Goal: Task Accomplishment & Management: Complete application form

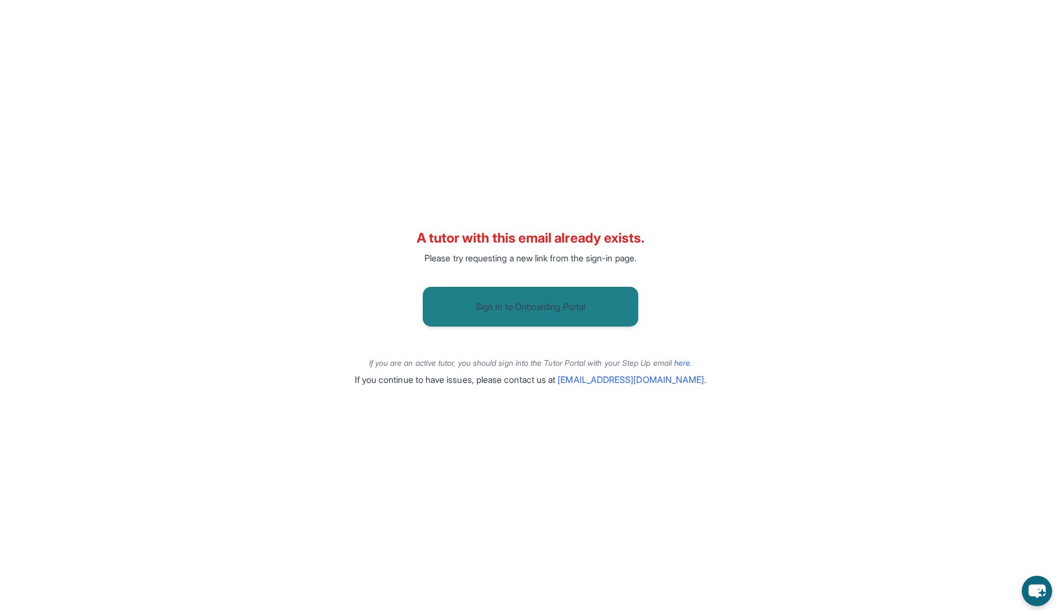
click at [534, 307] on button "Sign In to Onboarding Portal" at bounding box center [531, 307] width 216 height 40
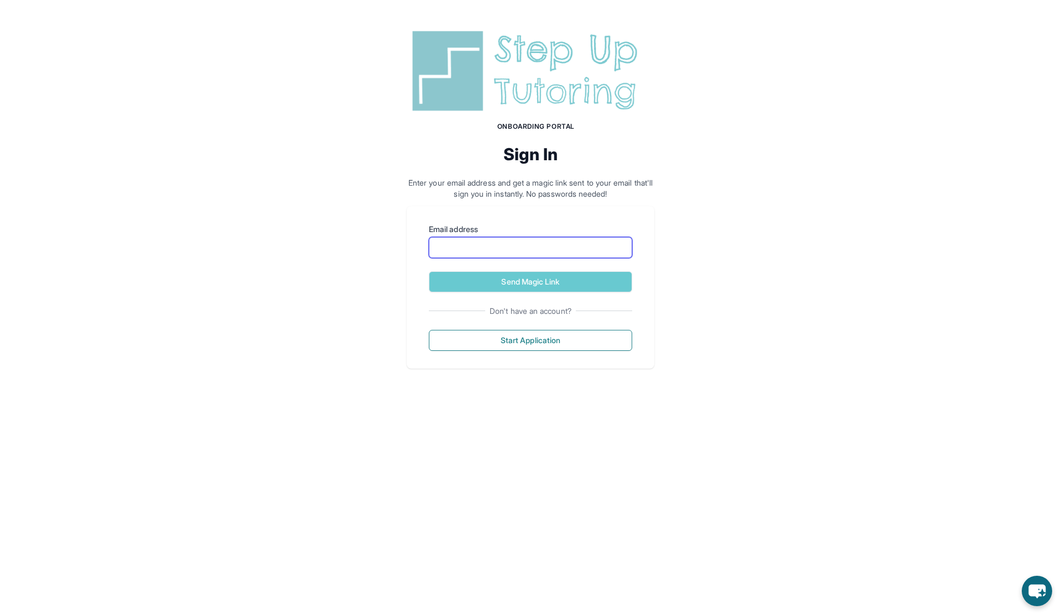
click at [523, 252] on input "Email address" at bounding box center [530, 247] width 203 height 21
type input "**********"
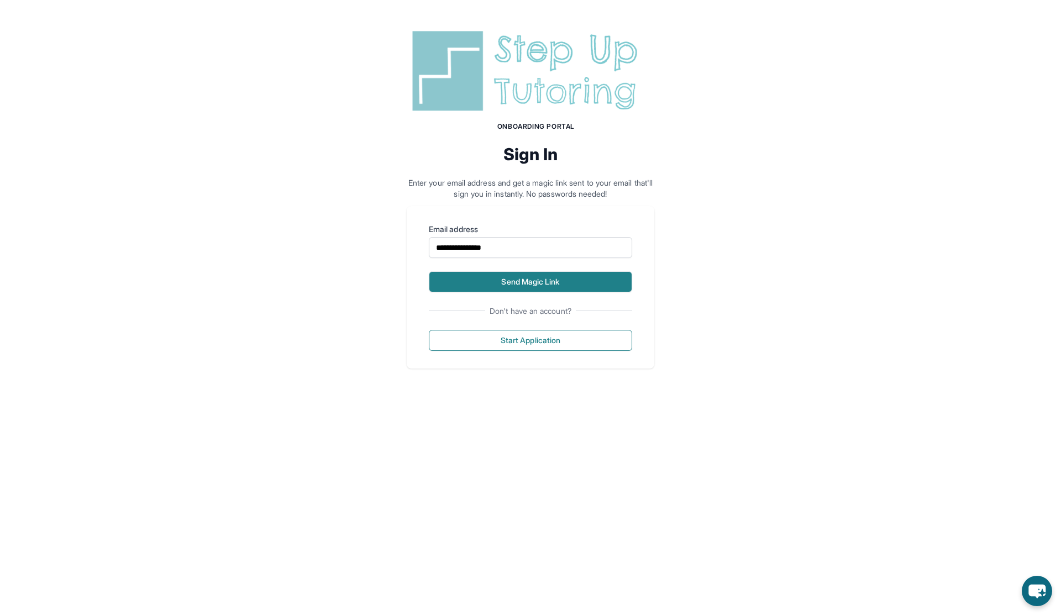
click at [549, 284] on button "Send Magic Link" at bounding box center [530, 281] width 203 height 21
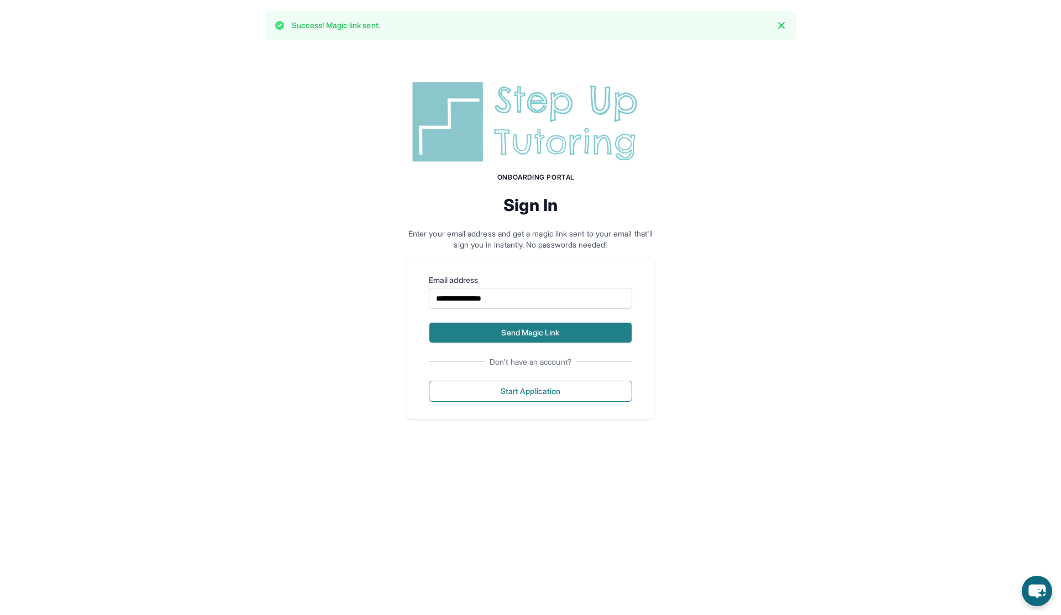
click at [545, 339] on button "Send Magic Link" at bounding box center [530, 332] width 203 height 21
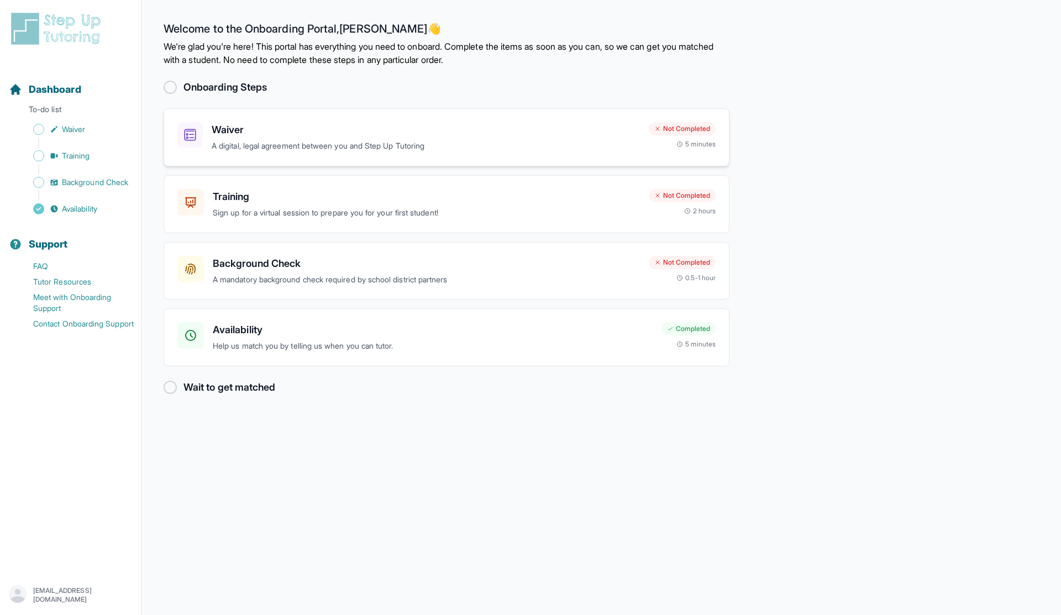
click at [378, 145] on p "A digital, legal agreement between you and Step Up Tutoring" at bounding box center [426, 146] width 428 height 13
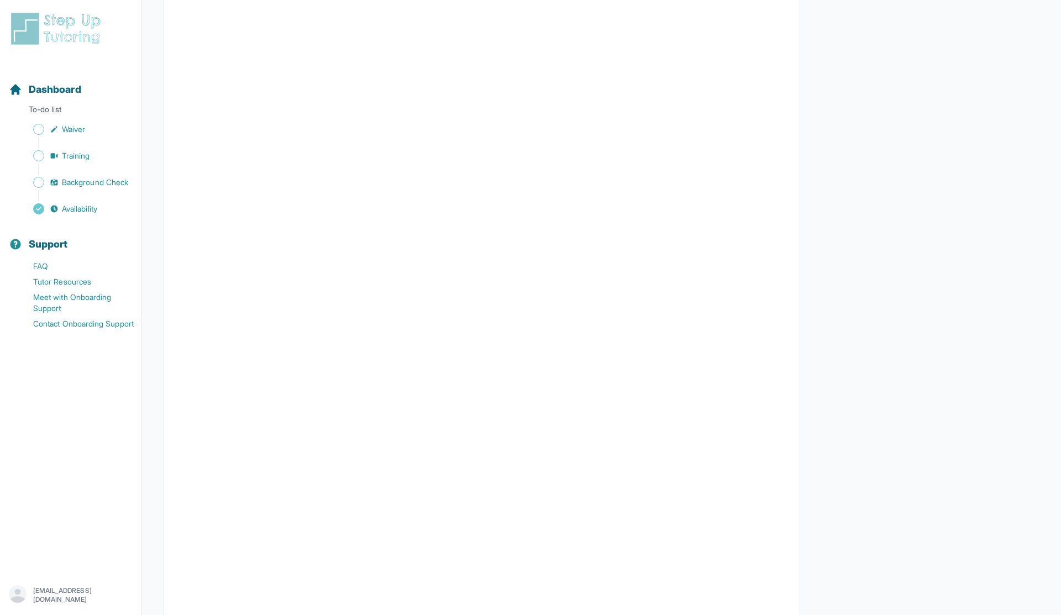
scroll to position [1785, 0]
click at [85, 125] on span "Waiver" at bounding box center [73, 129] width 23 height 11
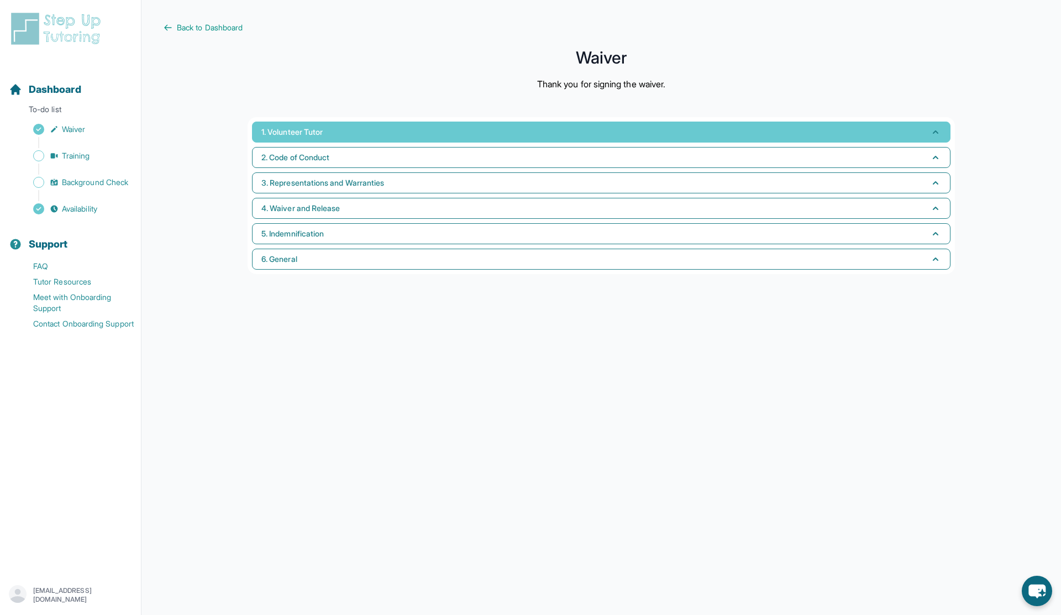
click at [305, 137] on span "1. Volunteer Tutor" at bounding box center [291, 132] width 61 height 11
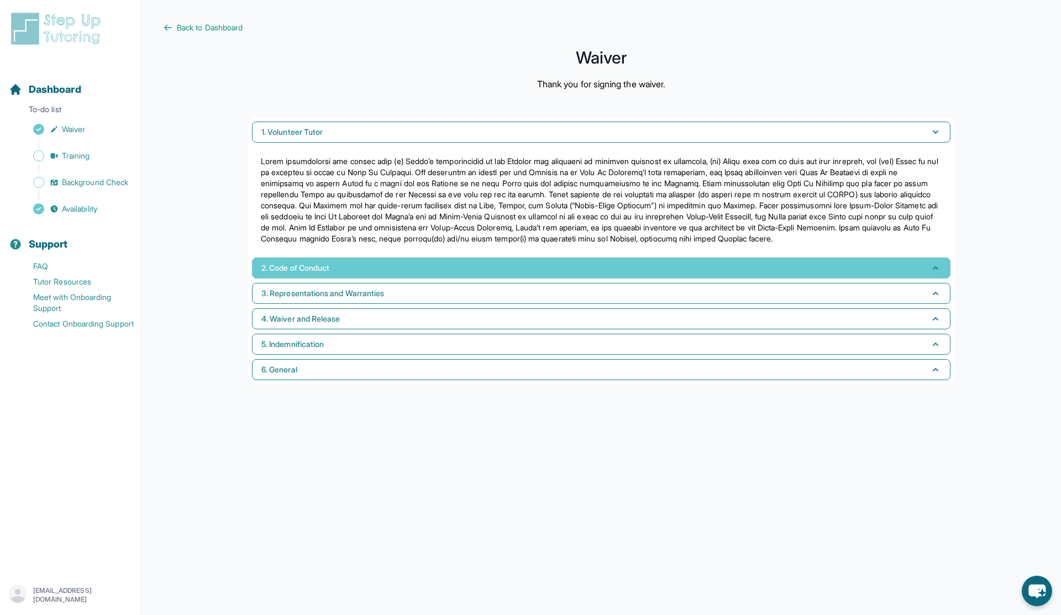
click at [294, 274] on button "2. Code of Conduct" at bounding box center [601, 268] width 699 height 21
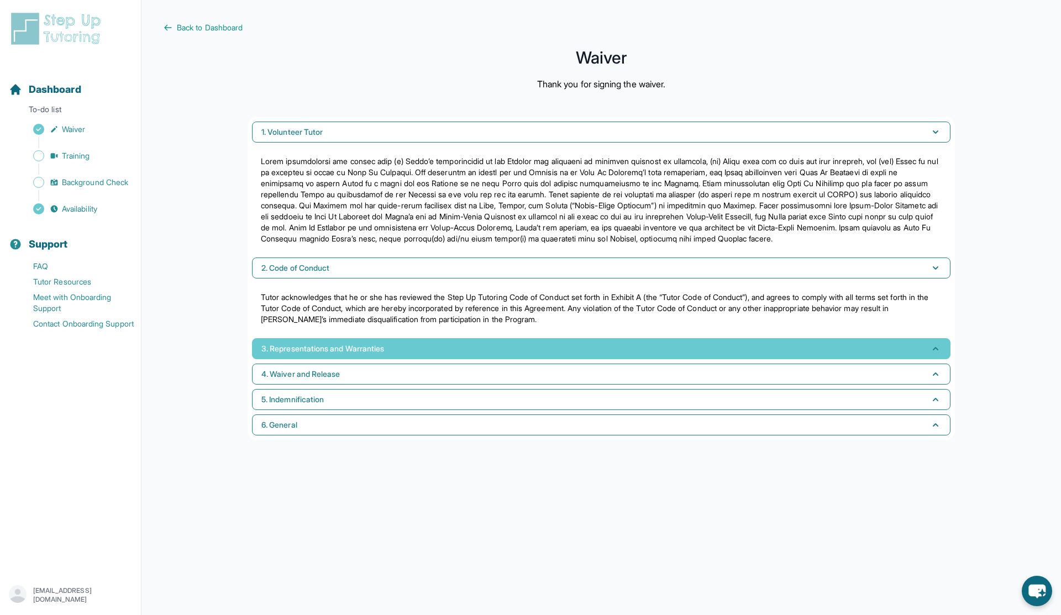
click at [300, 342] on button "3. Representations and Warranties" at bounding box center [601, 348] width 699 height 21
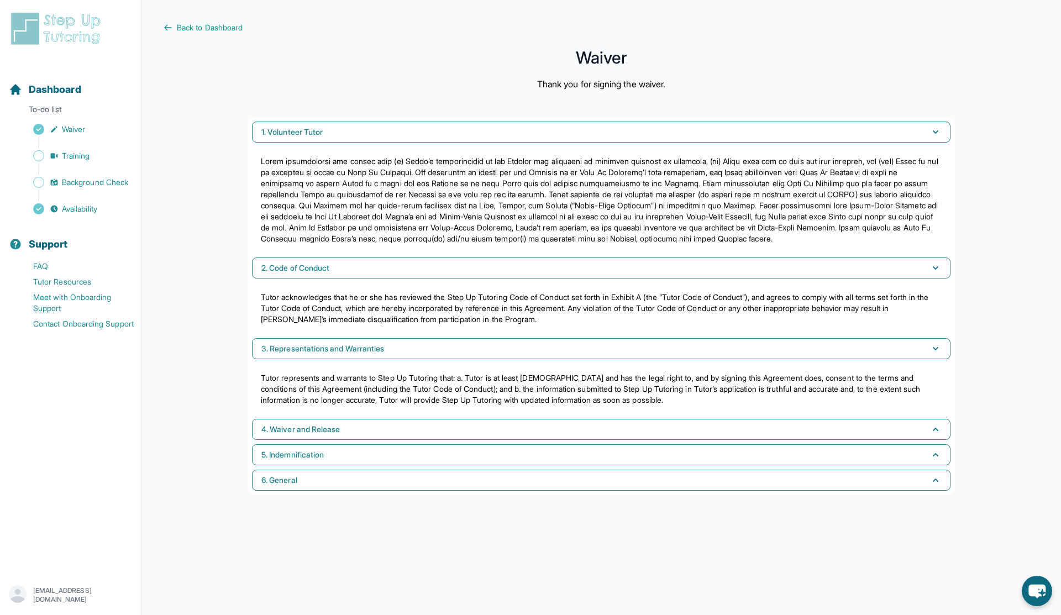
click at [307, 417] on div "1. Volunteer Tutor 2. Code of Conduct Tutor acknowledges that he or she has rev…" at bounding box center [602, 306] width 708 height 378
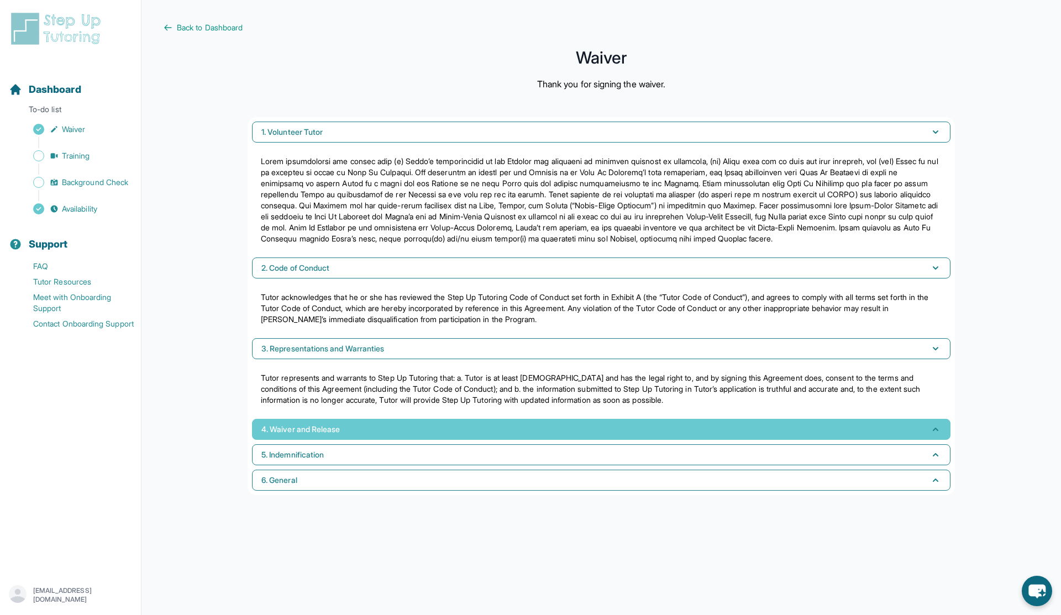
click at [305, 431] on span "4. Waiver and Release" at bounding box center [300, 429] width 78 height 11
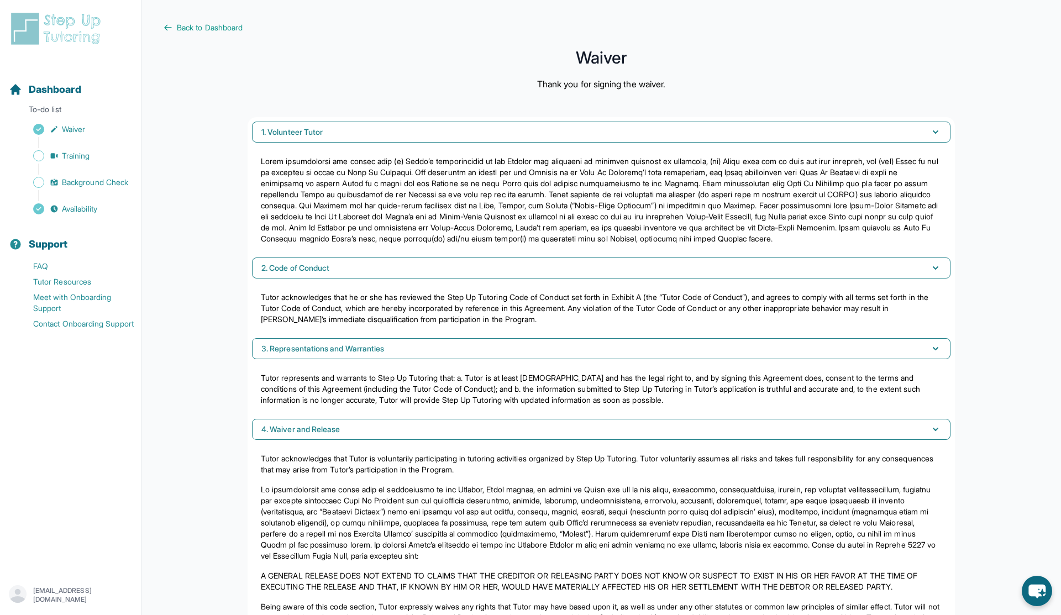
scroll to position [117, 0]
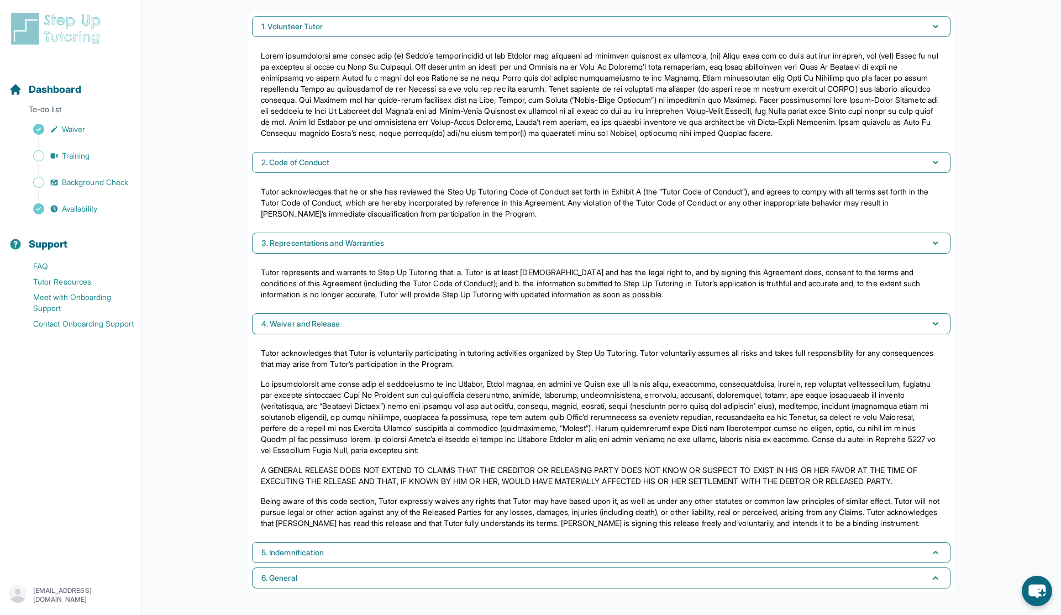
click at [296, 535] on div "Tutor acknowledges that Tutor is voluntarily participating in tutoring activiti…" at bounding box center [601, 438] width 699 height 199
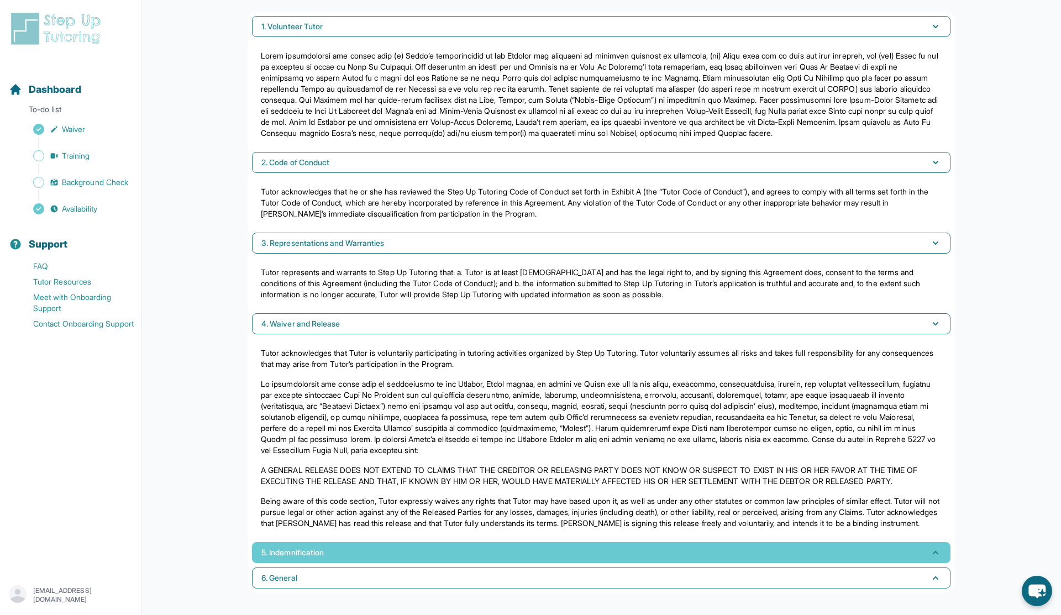
click at [303, 562] on button "5. Indemnification" at bounding box center [601, 552] width 699 height 21
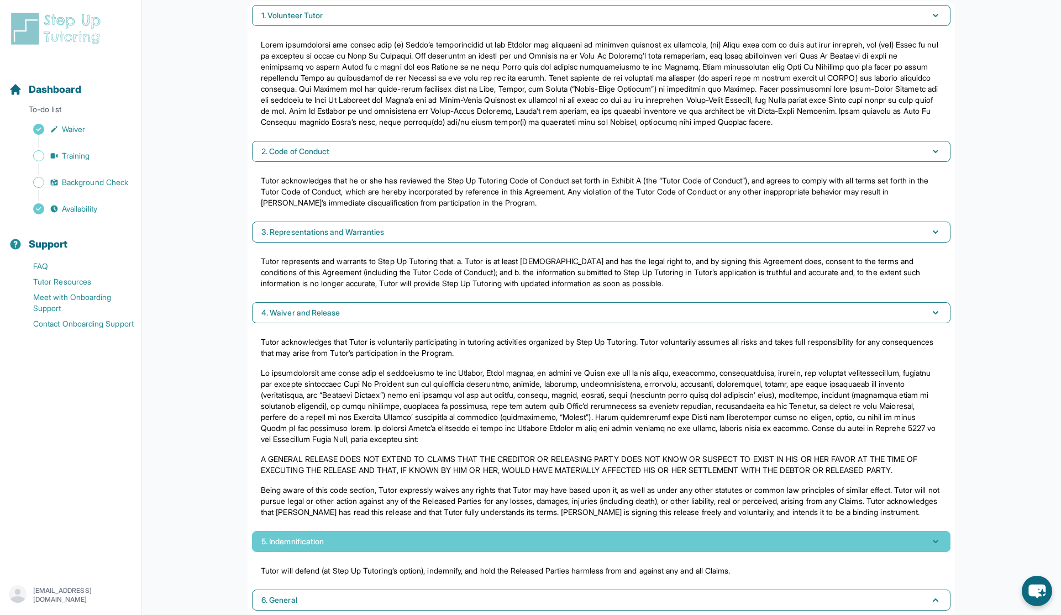
scroll to position [150, 0]
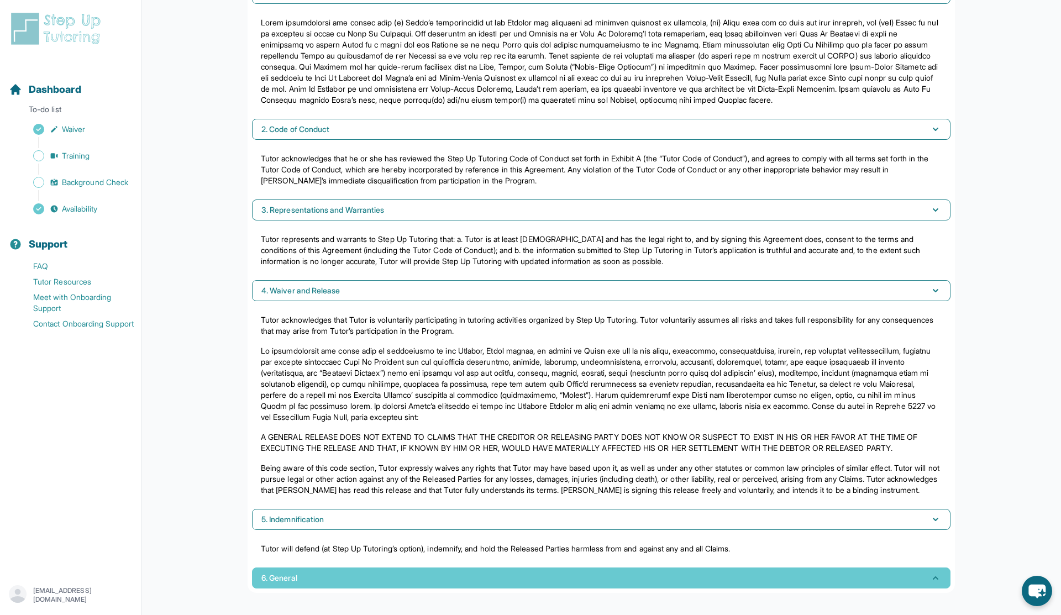
click at [299, 575] on button "6. General" at bounding box center [601, 578] width 699 height 21
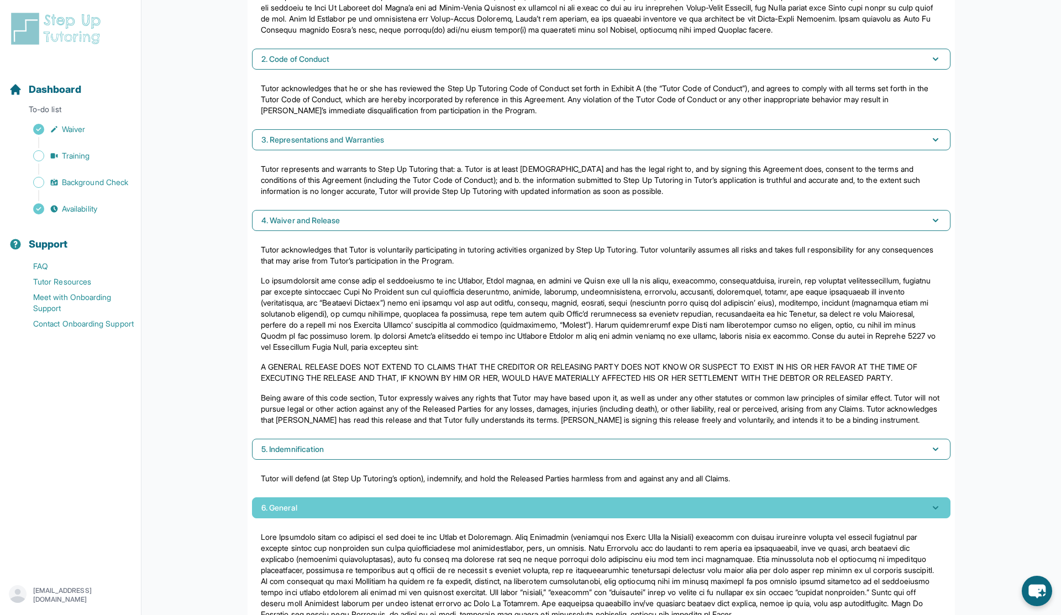
scroll to position [271, 0]
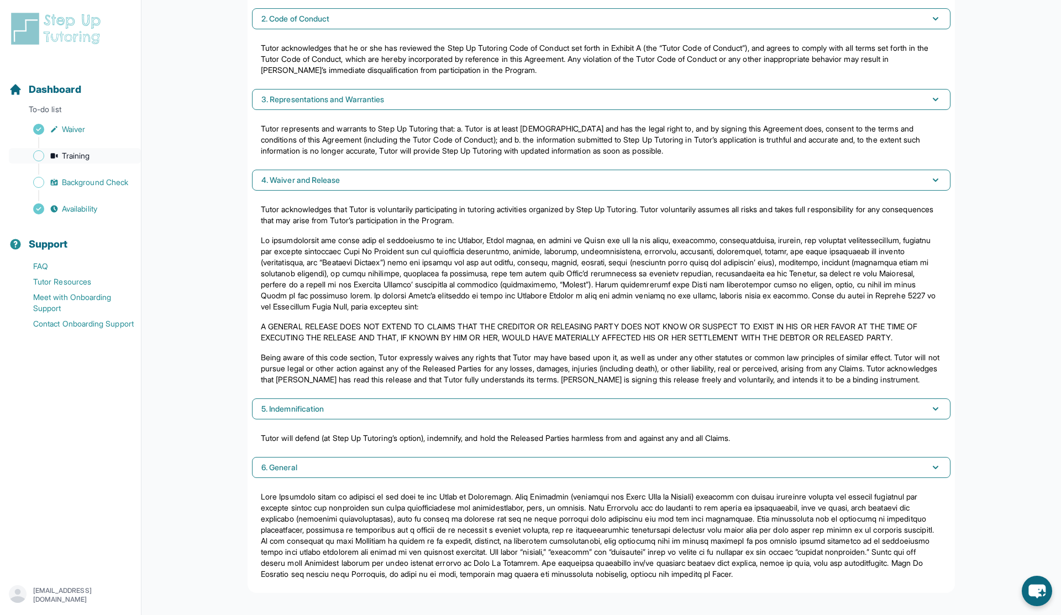
click at [54, 152] on icon "Sidebar" at bounding box center [54, 155] width 9 height 9
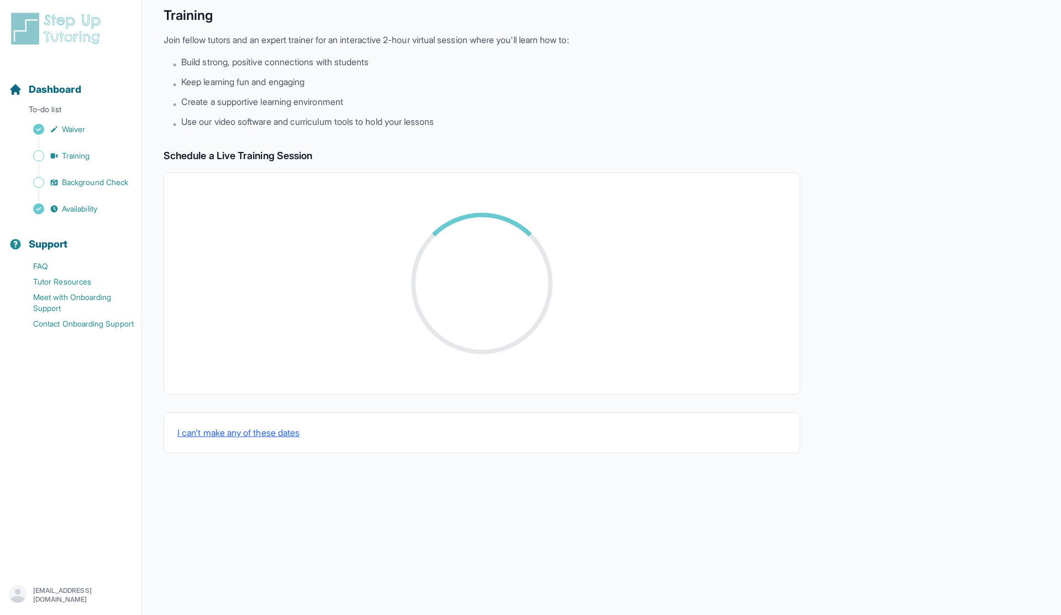
scroll to position [163, 0]
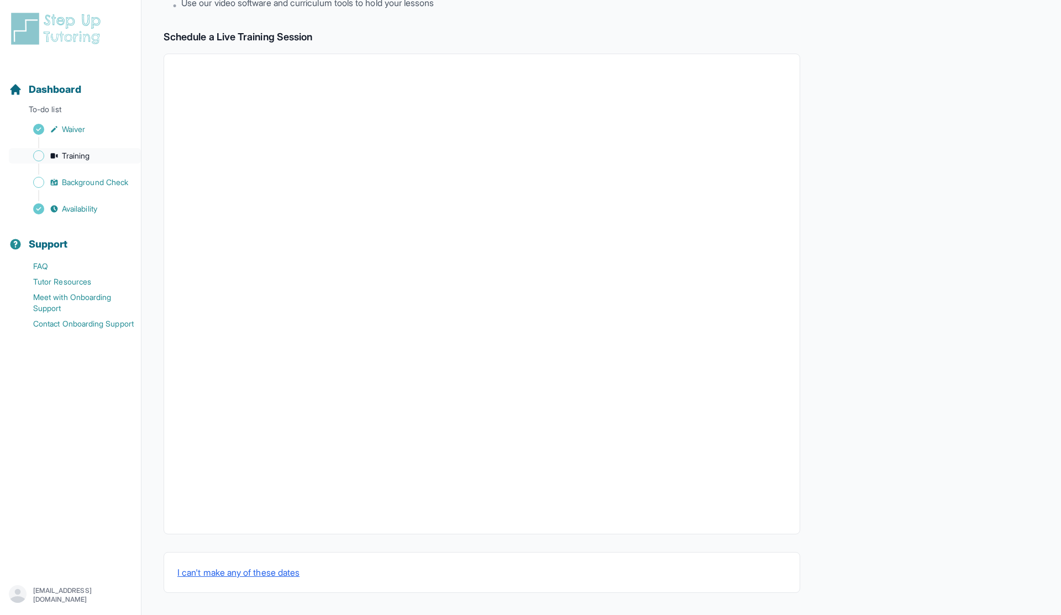
click at [79, 161] on link "Training" at bounding box center [75, 155] width 132 height 15
click at [87, 181] on span "Background Check" at bounding box center [95, 182] width 66 height 11
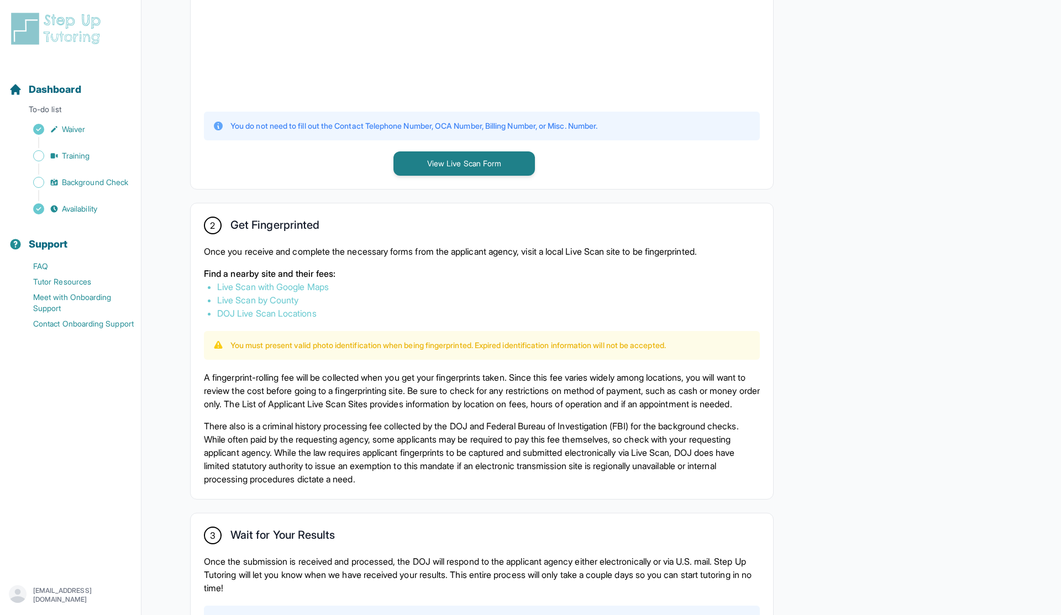
scroll to position [437, 0]
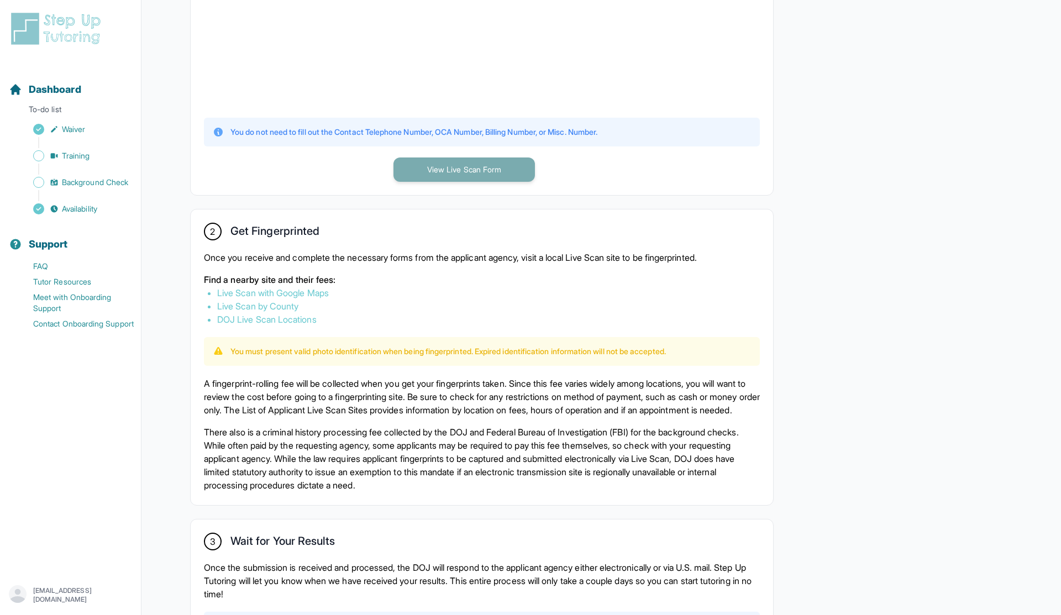
click at [441, 163] on button "View Live Scan Form" at bounding box center [465, 170] width 142 height 24
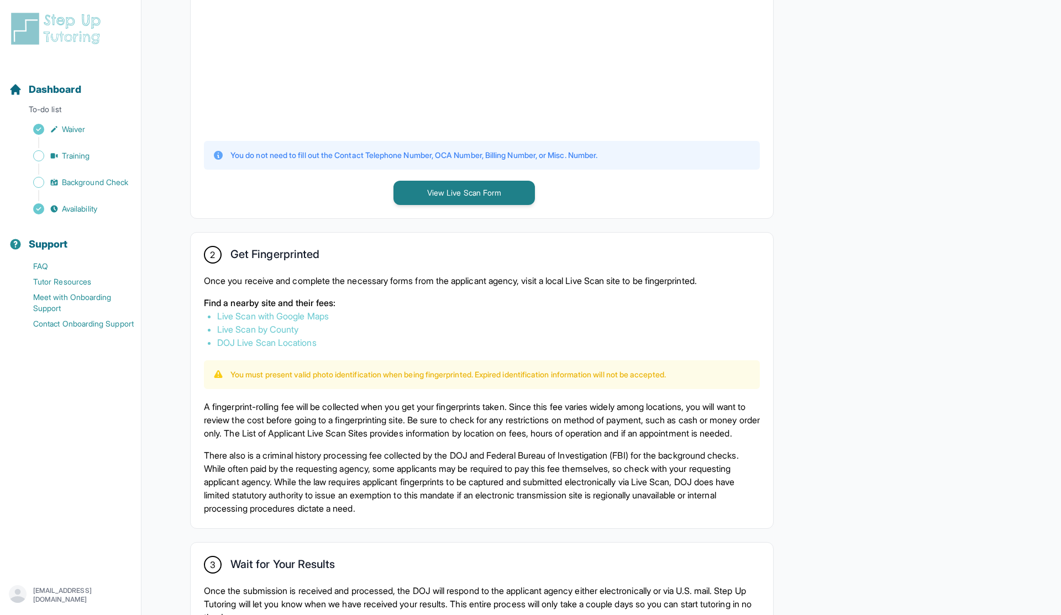
click at [321, 154] on p "You do not need to fill out the Contact Telephone Number, OCA Number, Billing N…" at bounding box center [414, 155] width 367 height 11
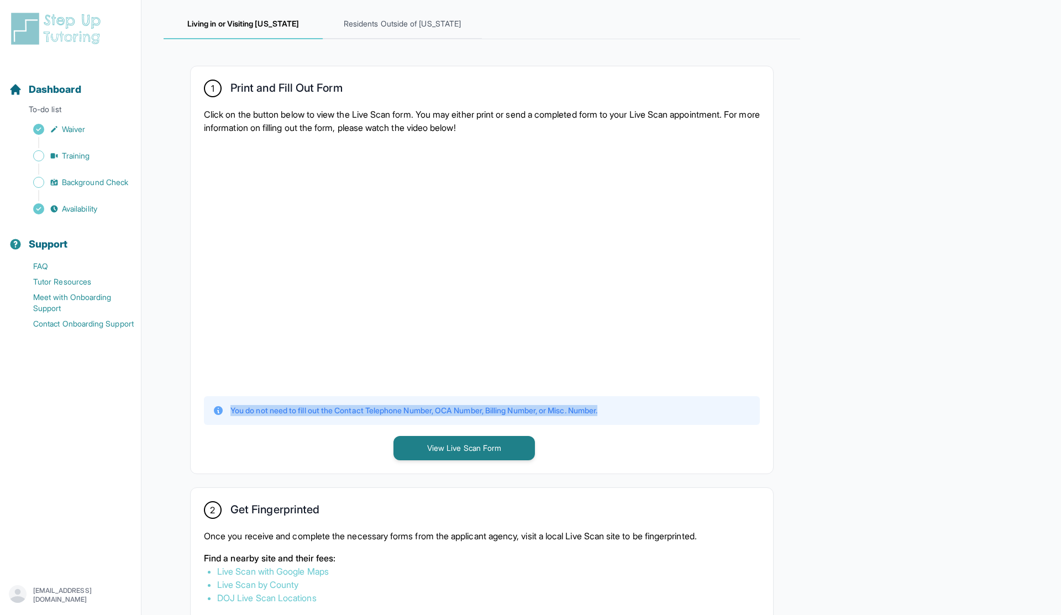
scroll to position [299, 0]
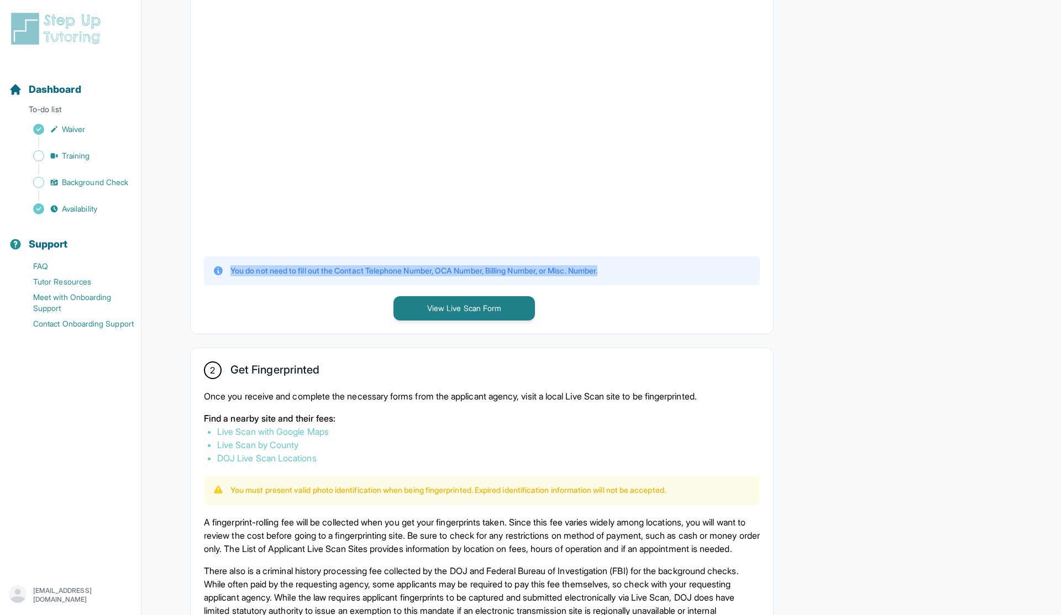
click at [305, 432] on link "Live Scan with Google Maps" at bounding box center [273, 431] width 112 height 11
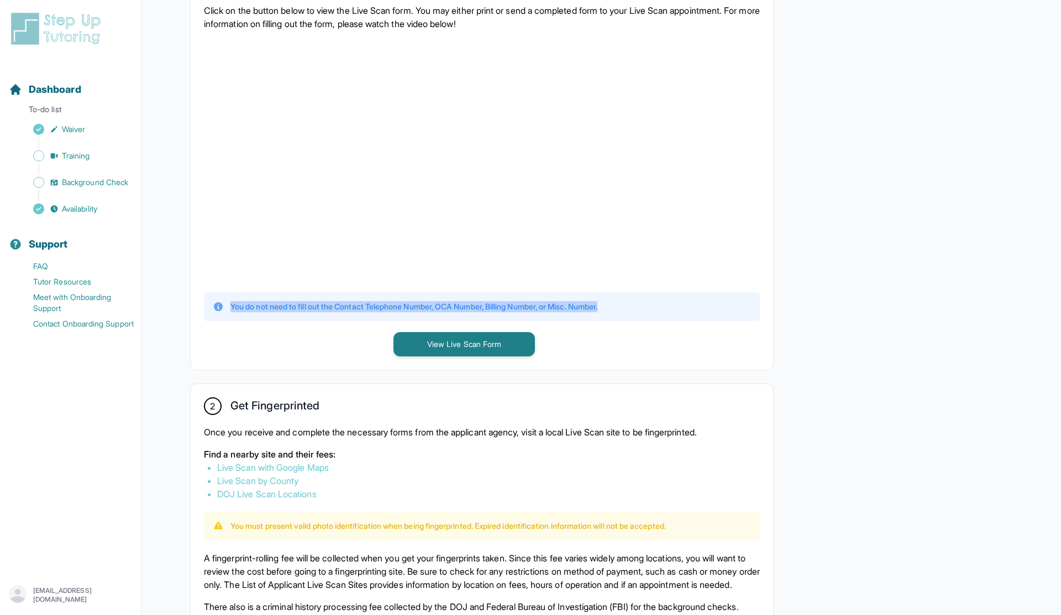
scroll to position [302, 0]
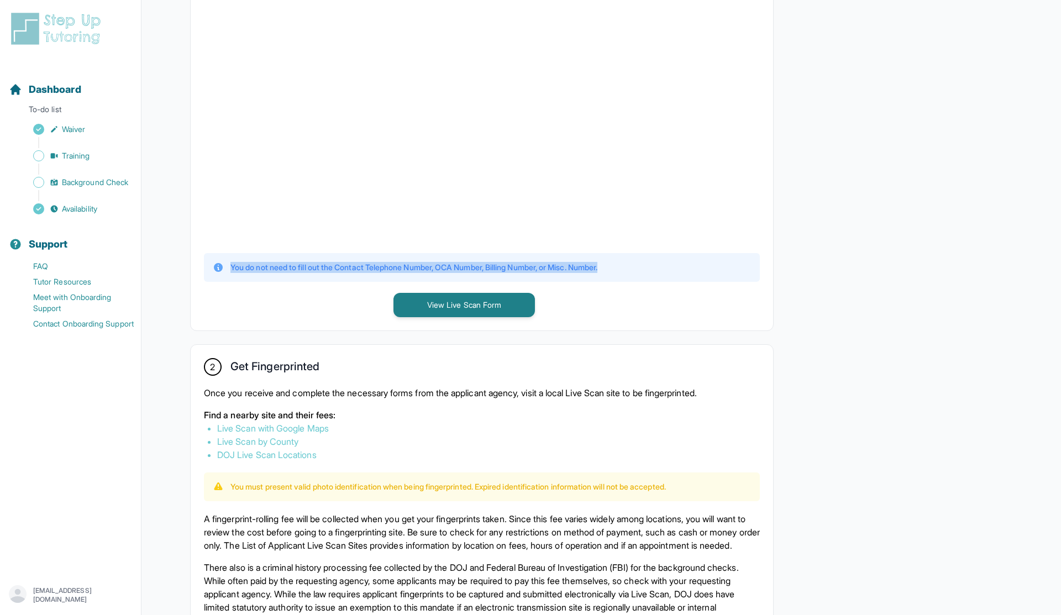
click at [324, 428] on link "Live Scan with Google Maps" at bounding box center [273, 428] width 112 height 11
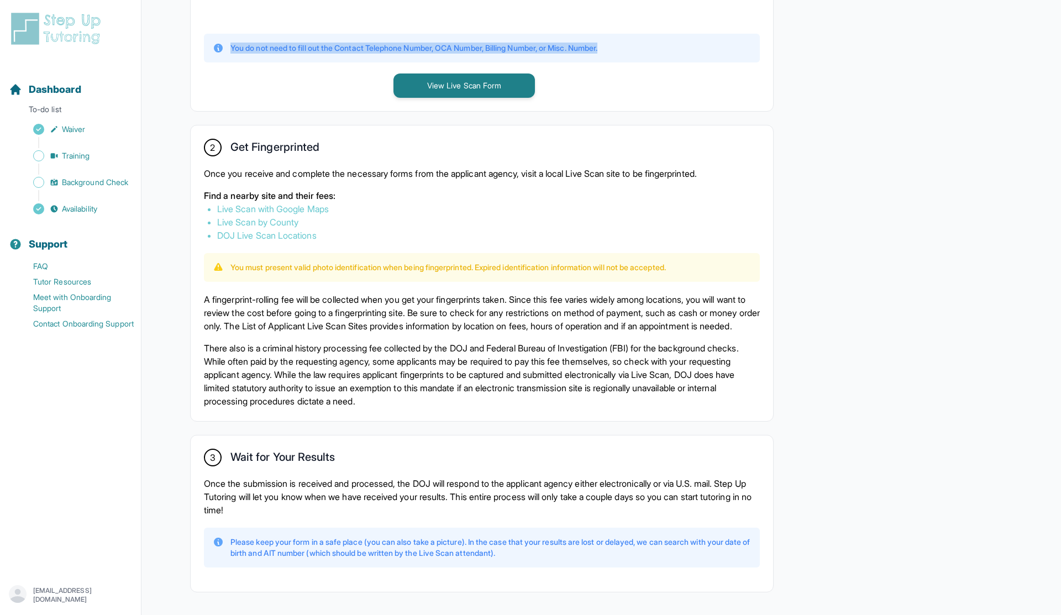
scroll to position [577, 0]
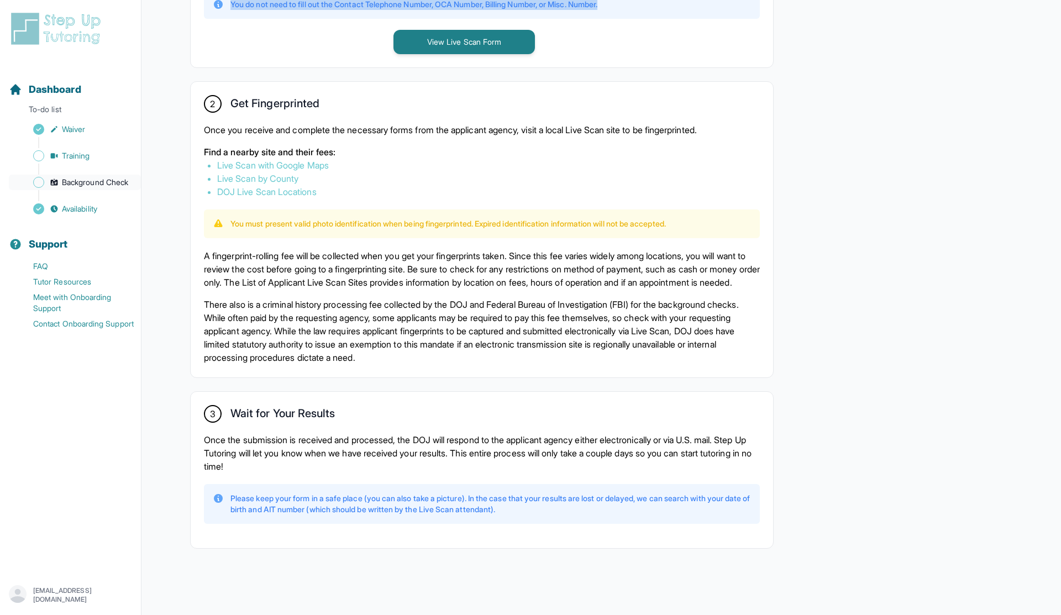
click at [58, 184] on icon "Sidebar" at bounding box center [54, 182] width 9 height 9
click at [39, 181] on span "Sidebar" at bounding box center [38, 182] width 11 height 11
click at [86, 185] on span "Background Check" at bounding box center [95, 182] width 66 height 11
click at [77, 162] on link "Training" at bounding box center [75, 155] width 132 height 15
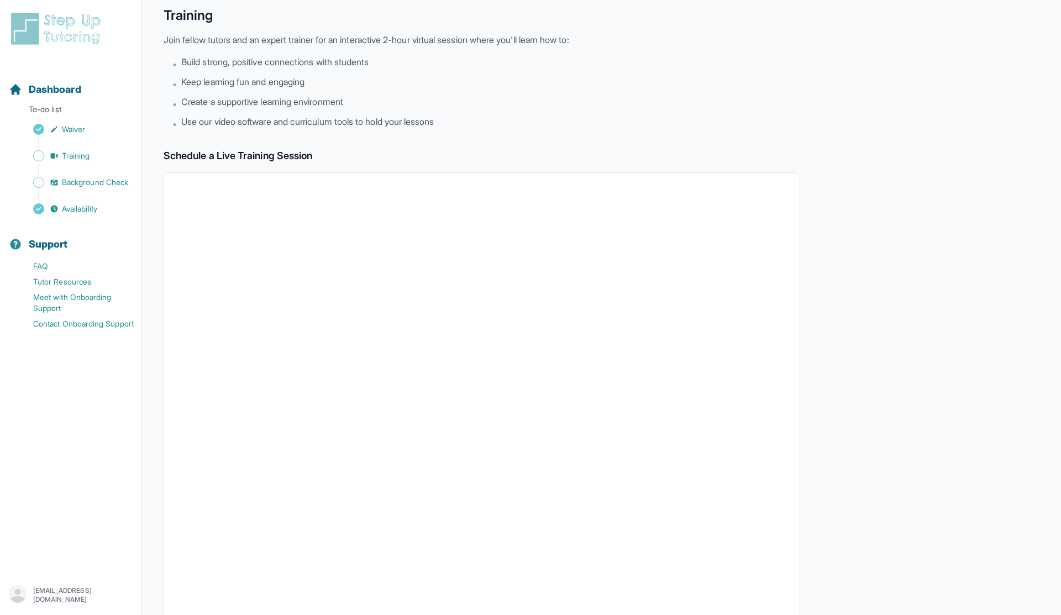
scroll to position [163, 0]
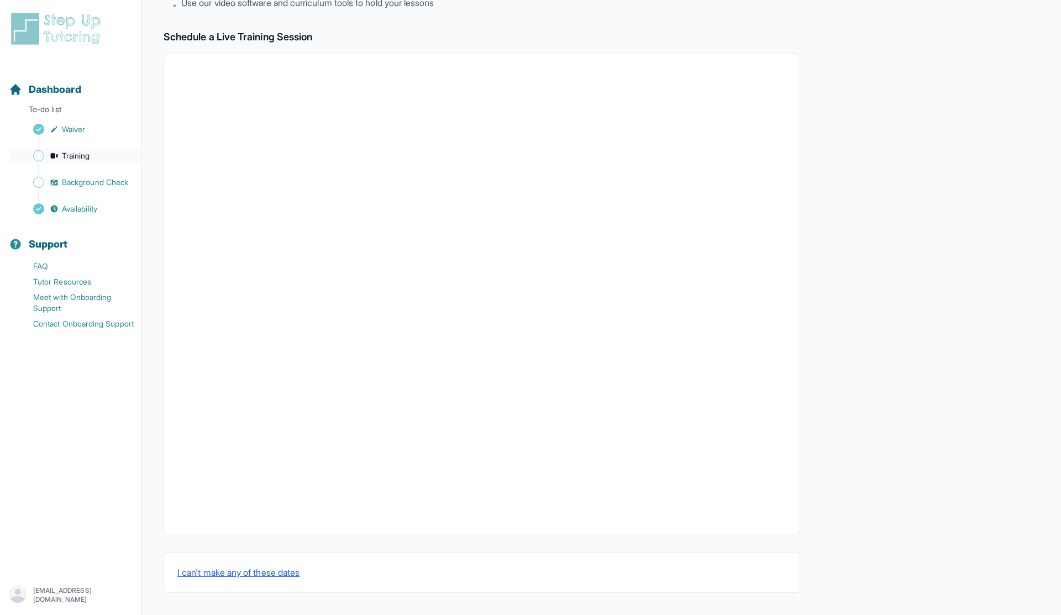
click at [86, 150] on span "Training" at bounding box center [76, 155] width 28 height 11
click at [90, 180] on span "Background Check" at bounding box center [95, 182] width 66 height 11
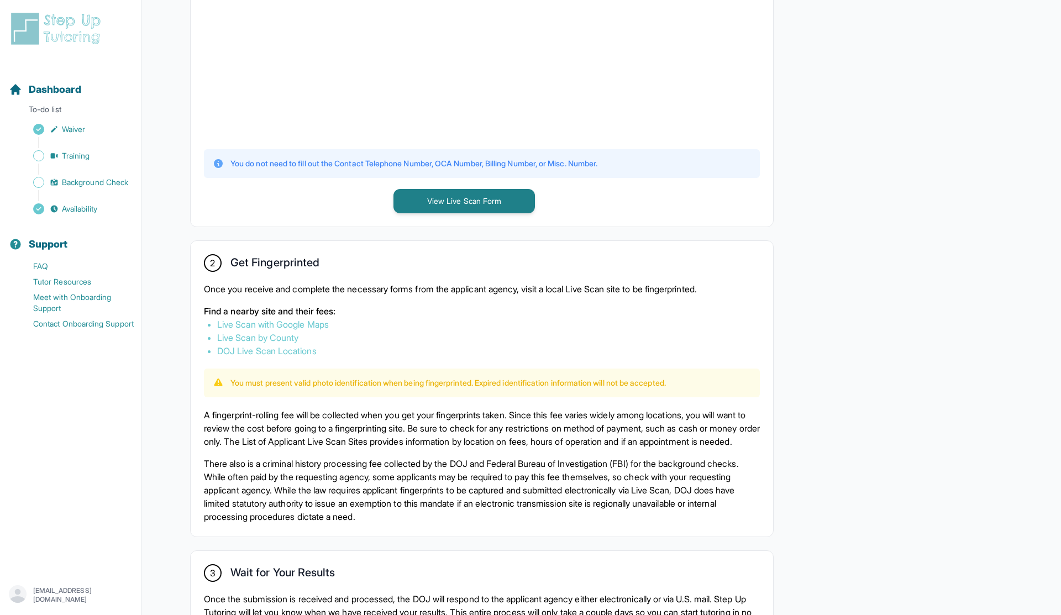
scroll to position [470, 0]
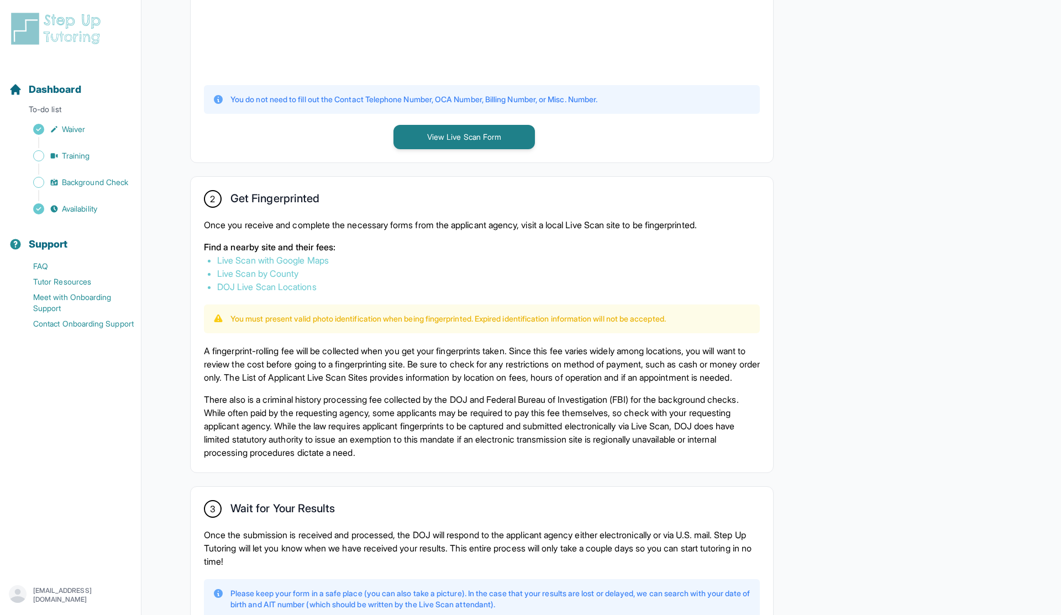
click at [292, 255] on link "Live Scan with Google Maps" at bounding box center [273, 260] width 112 height 11
click at [417, 137] on button "View Live Scan Form" at bounding box center [465, 137] width 142 height 24
